Goal: Check status

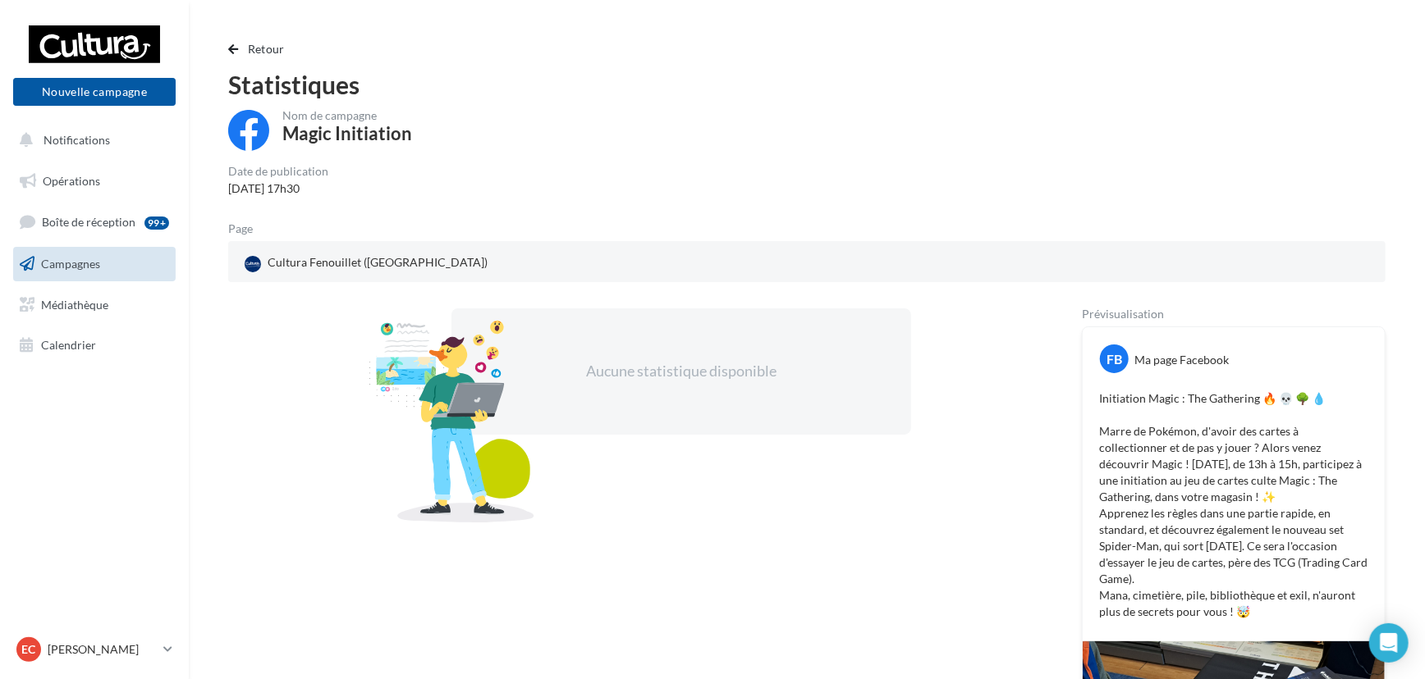
click at [109, 265] on link "Campagnes" at bounding box center [94, 264] width 169 height 34
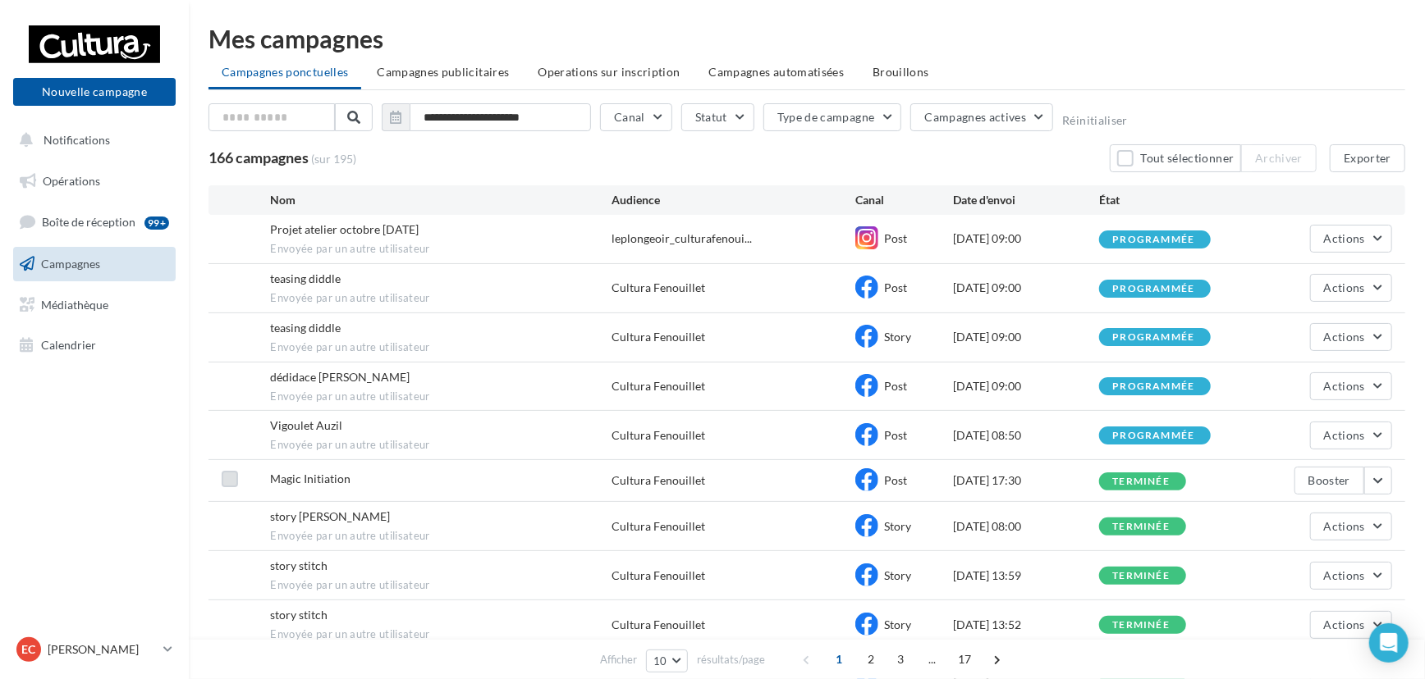
click at [231, 473] on label at bounding box center [230, 479] width 16 height 16
click at [231, 473] on icon at bounding box center [229, 478] width 11 height 11
click at [1391, 476] on button "button" at bounding box center [1378, 481] width 28 height 28
click at [1280, 265] on button "Voir les résultats" at bounding box center [1310, 271] width 164 height 43
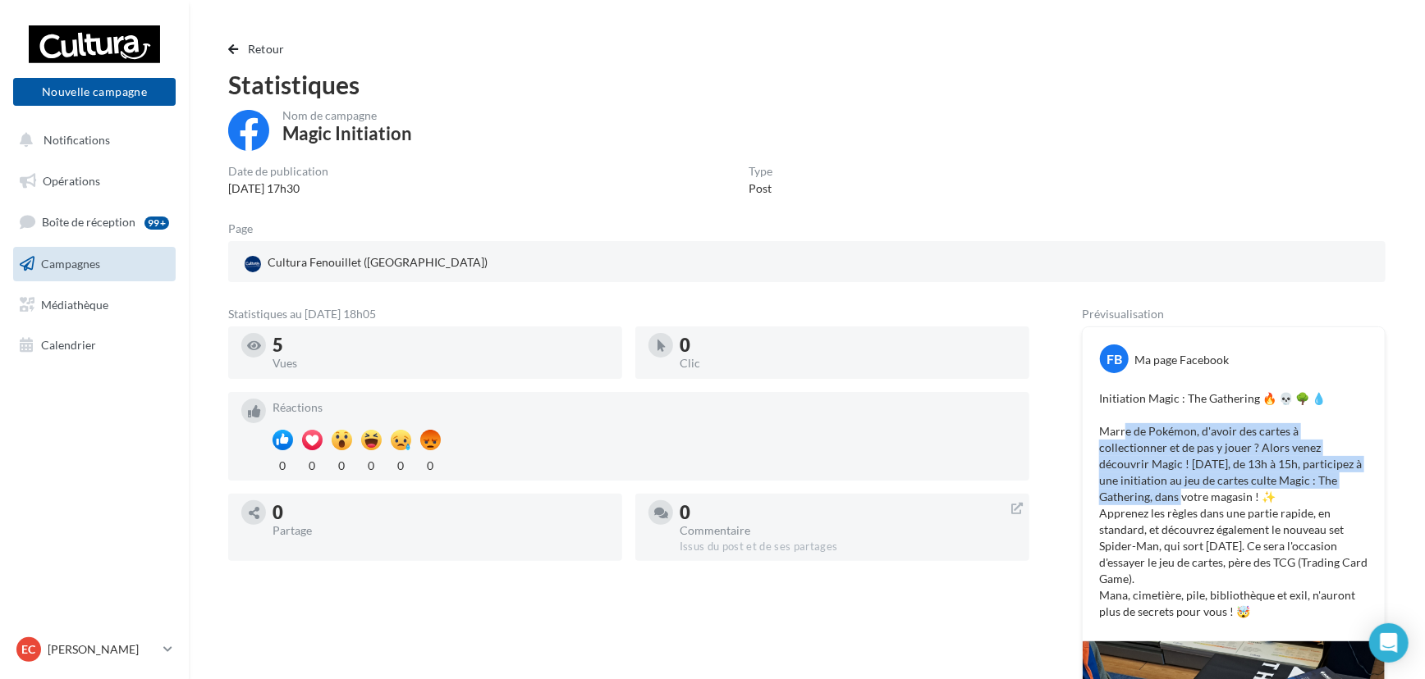
drag, startPoint x: 1121, startPoint y: 434, endPoint x: 1331, endPoint y: 478, distance: 214.5
click at [1331, 478] on p "Initiation Magic : The Gathering 🔥 💀 🌳 💧 Marre de Pokémon, d'avoir des cartes à…" at bounding box center [1233, 506] width 269 height 230
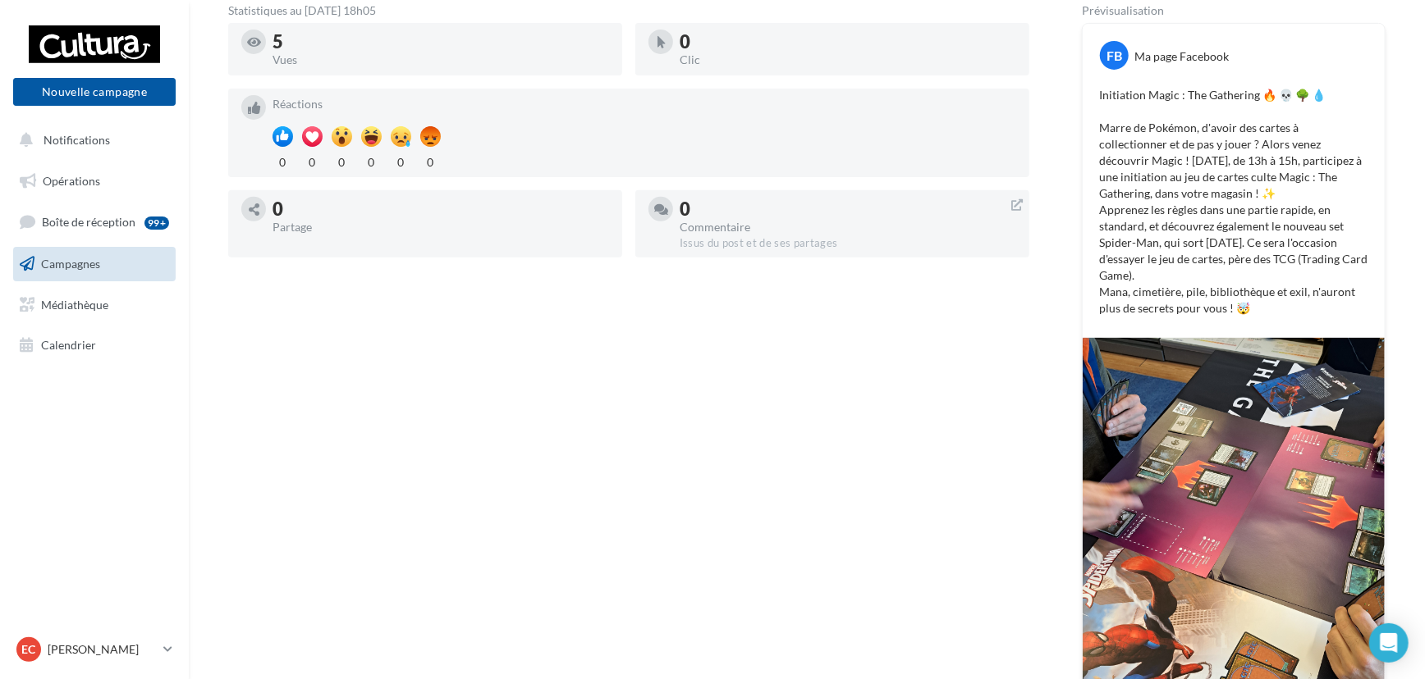
scroll to position [74, 0]
